Goal: Information Seeking & Learning: Stay updated

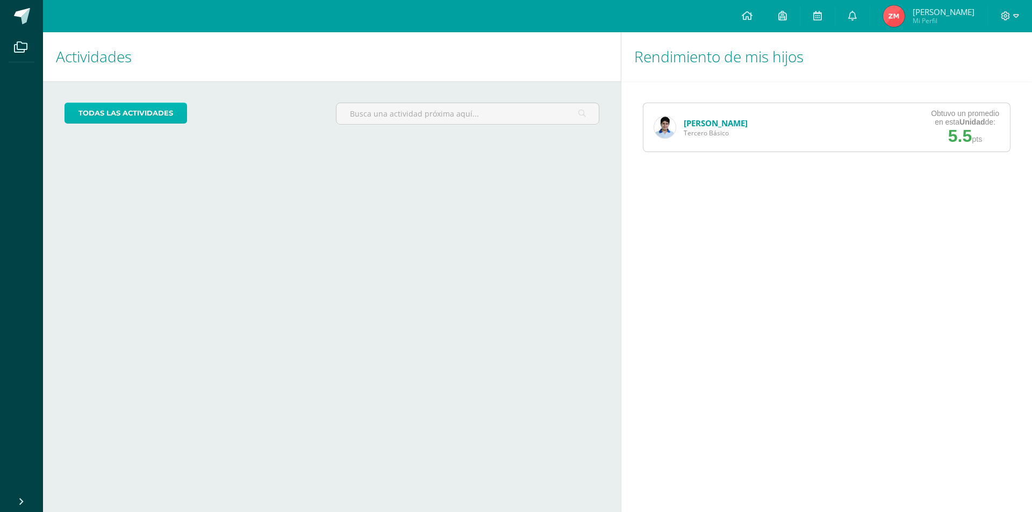
click at [116, 110] on link "todas las Actividades" at bounding box center [125, 113] width 123 height 21
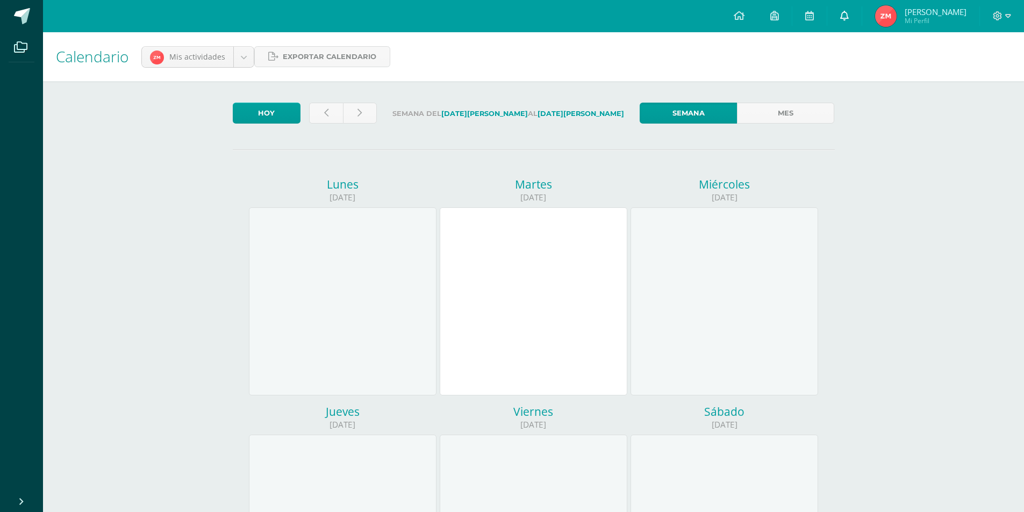
click at [848, 17] on icon at bounding box center [844, 16] width 9 height 10
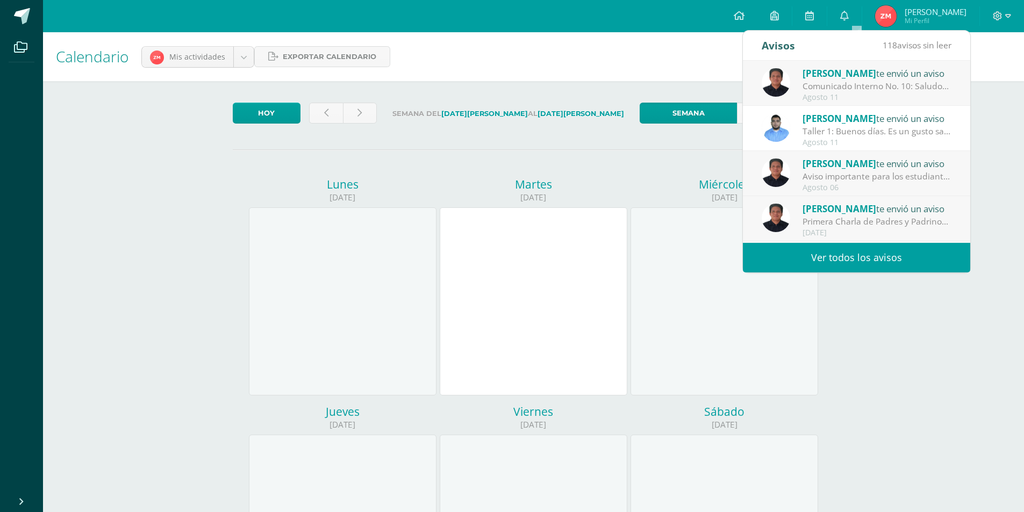
click at [892, 129] on div "Taller 1: Buenos días. Es un gusto saludarles. Se ha subido a la plataforma el …" at bounding box center [876, 131] width 149 height 12
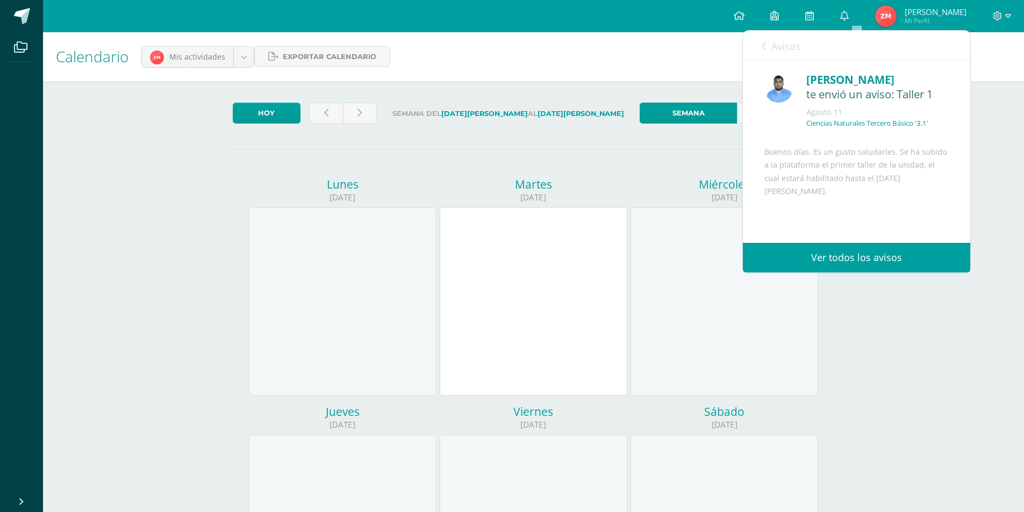
click at [866, 263] on link "Ver todos los avisos" at bounding box center [856, 258] width 227 height 30
click at [239, 56] on body "Archivos Cerrar panel Configuración Cerrar sesión Zully Amarilis Mi Perfil Mis …" at bounding box center [512, 448] width 1024 height 896
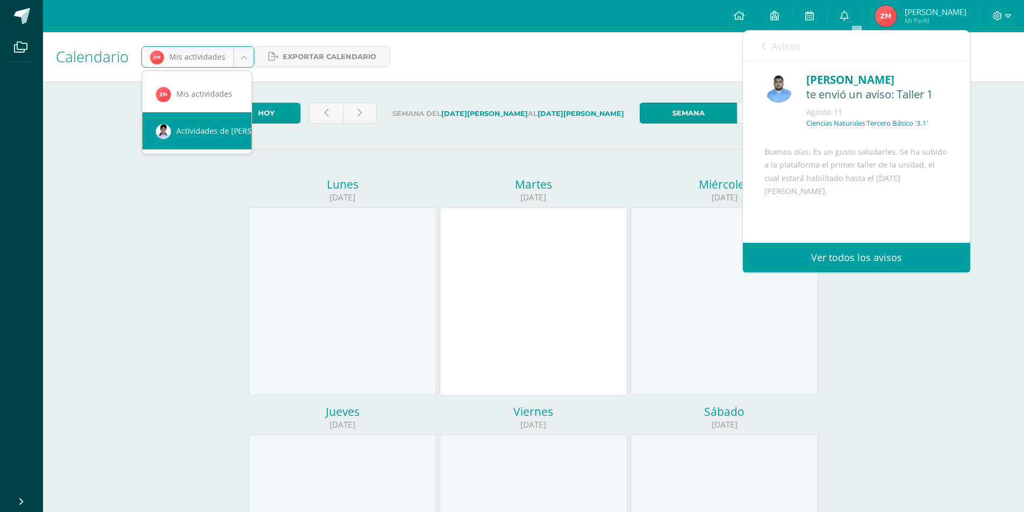
scroll to position [0, 10]
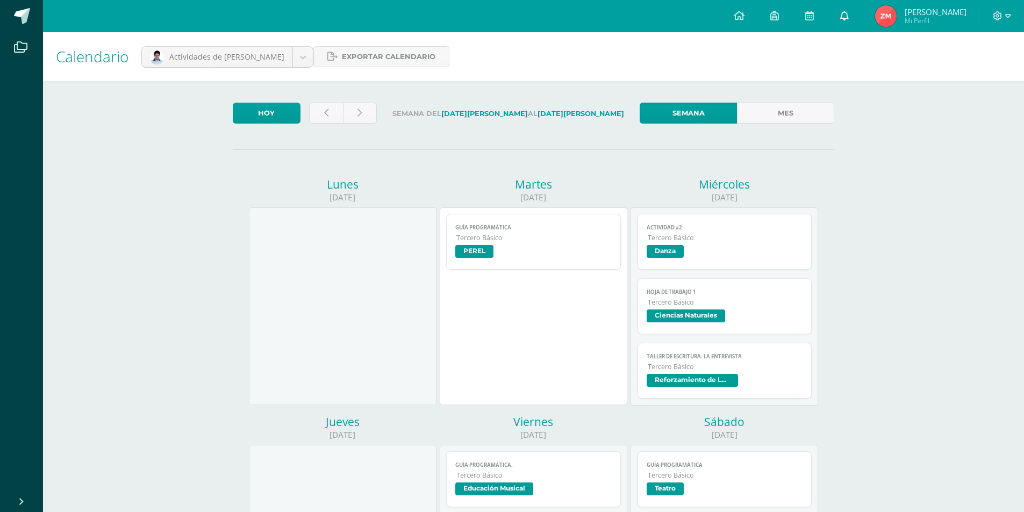
click at [848, 15] on icon at bounding box center [844, 16] width 9 height 10
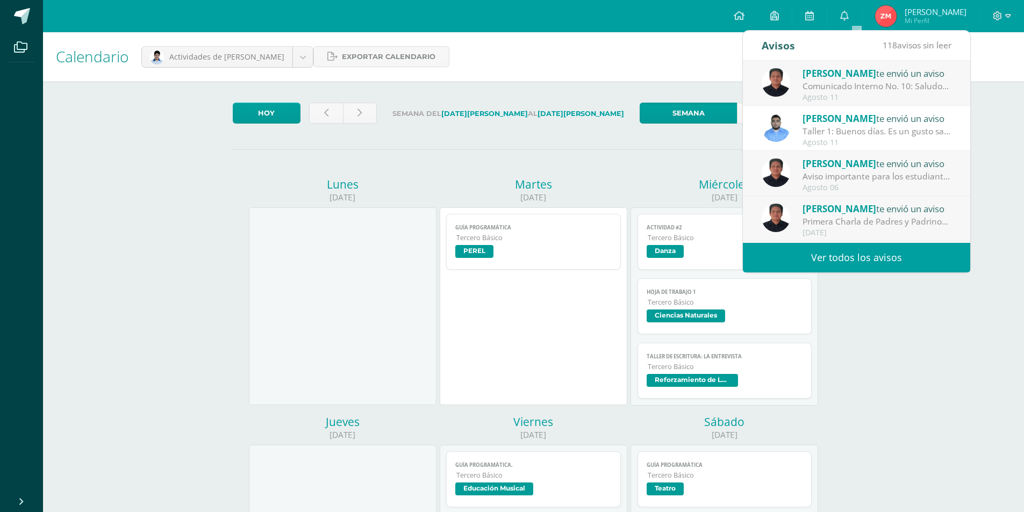
click at [846, 128] on div "Taller 1: Buenos días. Es un gusto saludarles. Se ha subido a la plataforma el …" at bounding box center [876, 131] width 149 height 12
